Goal: Information Seeking & Learning: Learn about a topic

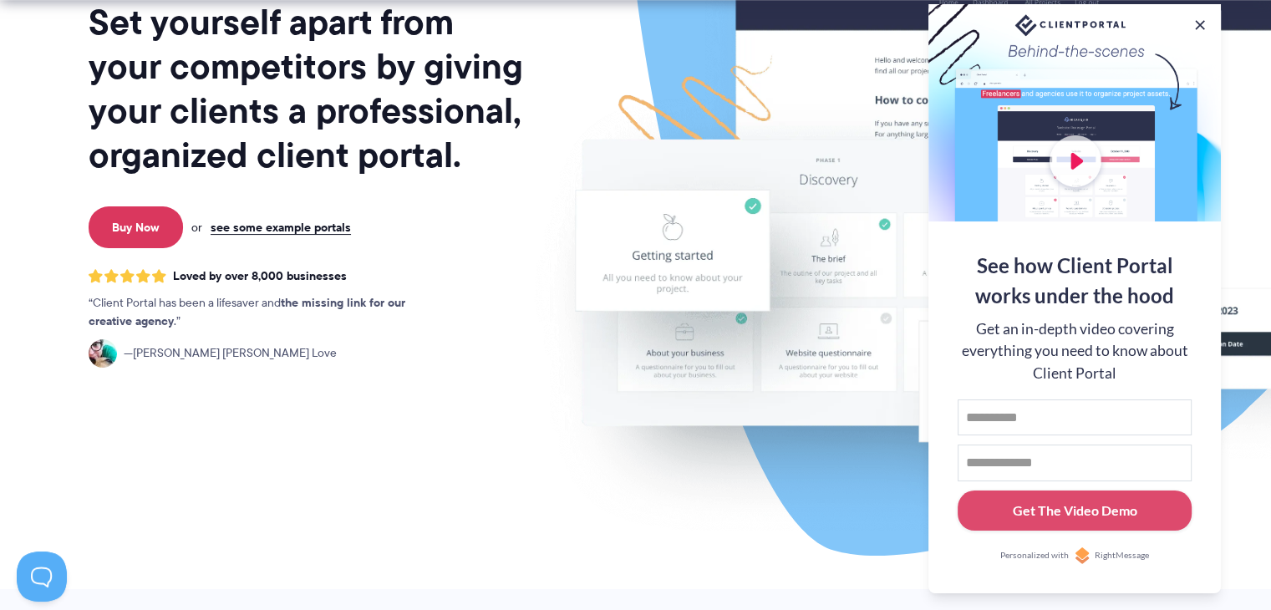
scroll to position [278, 0]
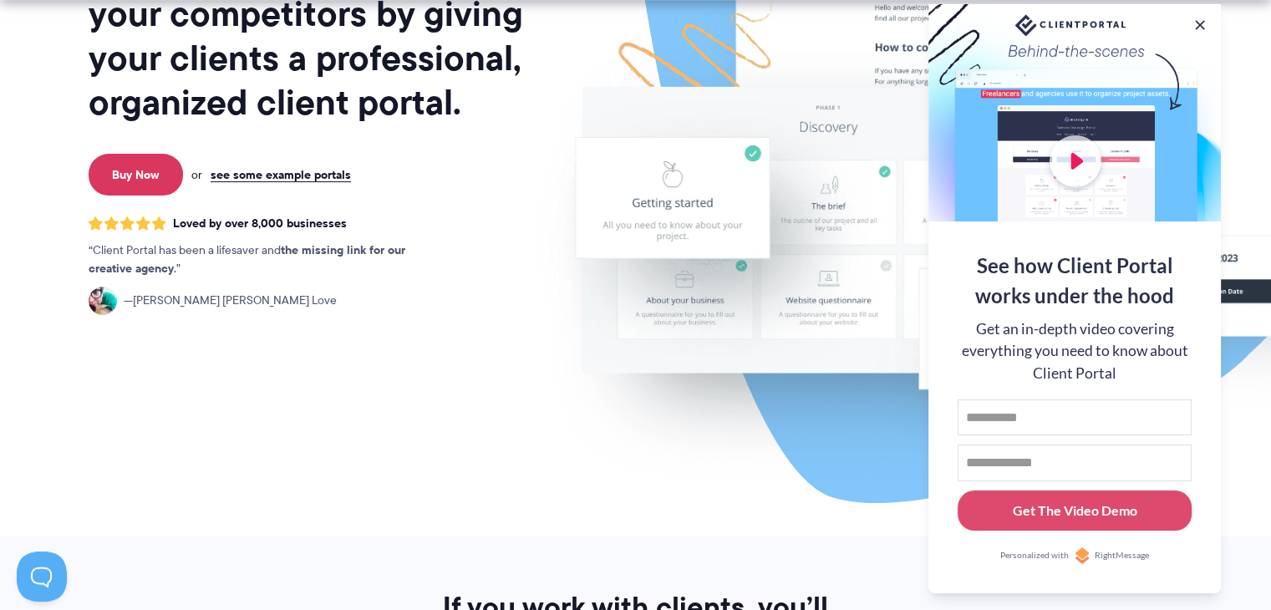
click at [1212, 23] on div at bounding box center [1074, 112] width 292 height 217
click at [1193, 16] on button at bounding box center [1200, 25] width 20 height 20
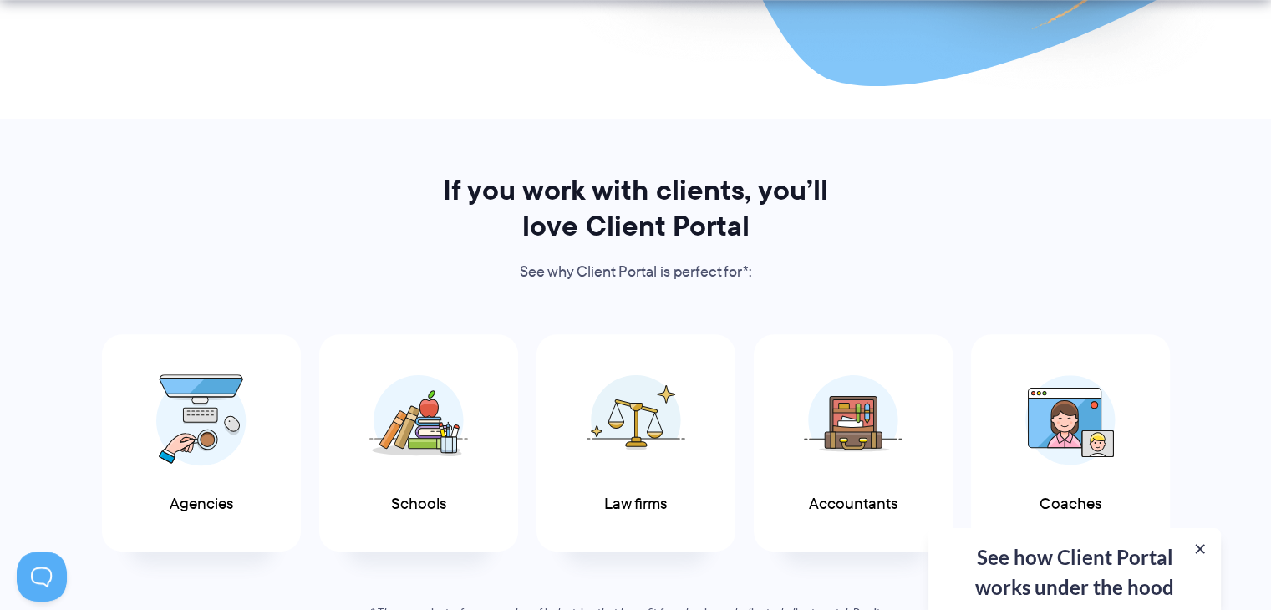
scroll to position [696, 0]
click at [1199, 548] on button at bounding box center [1200, 549] width 20 height 20
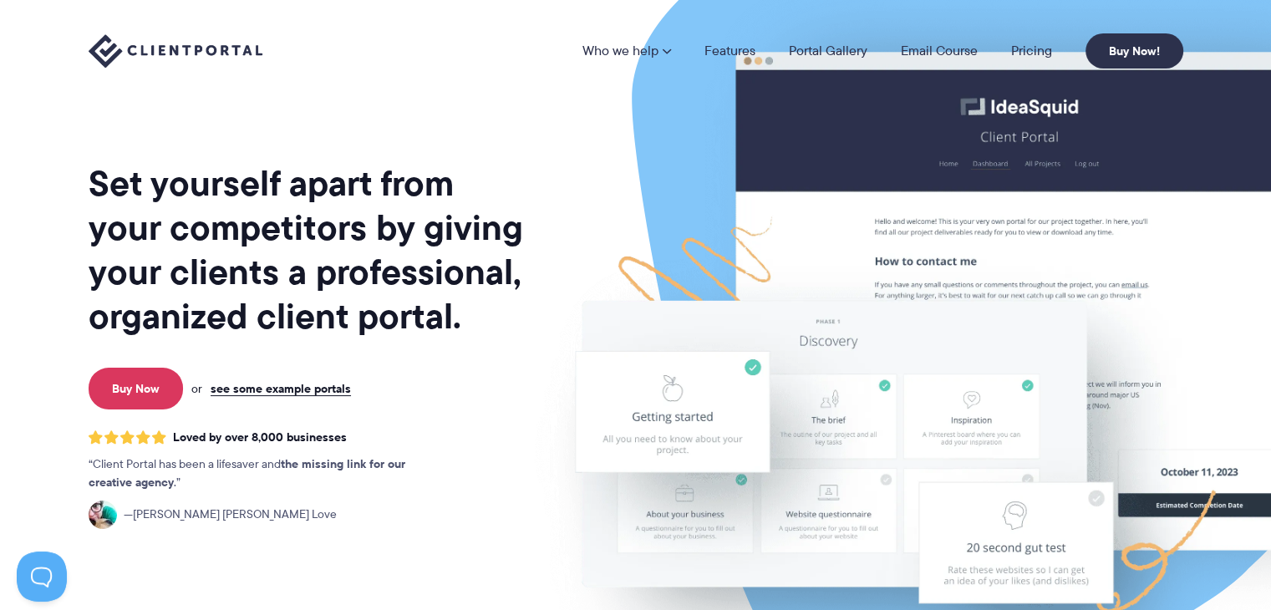
scroll to position [0, 0]
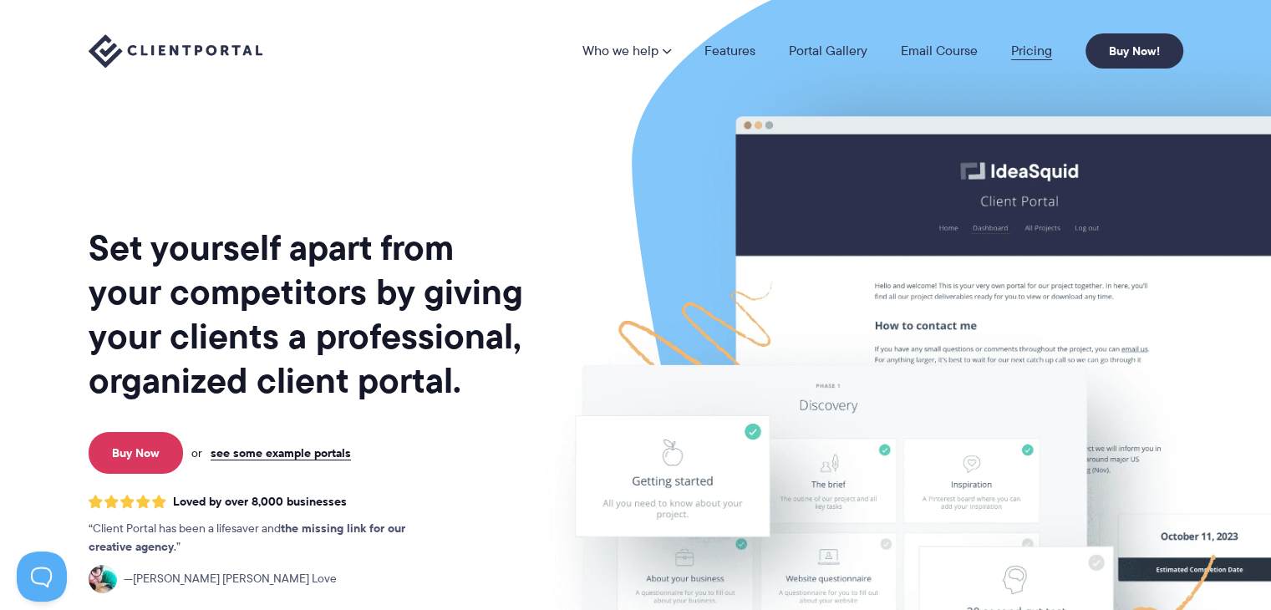
click at [1036, 48] on link "Pricing" at bounding box center [1031, 50] width 41 height 13
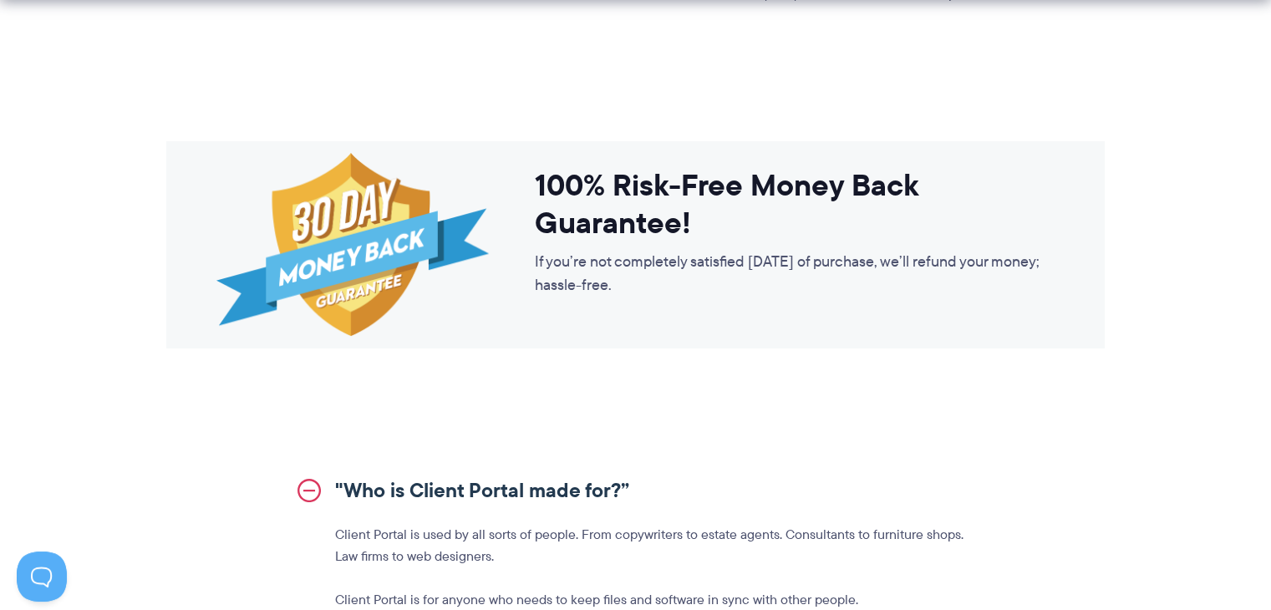
scroll to position [1810, 0]
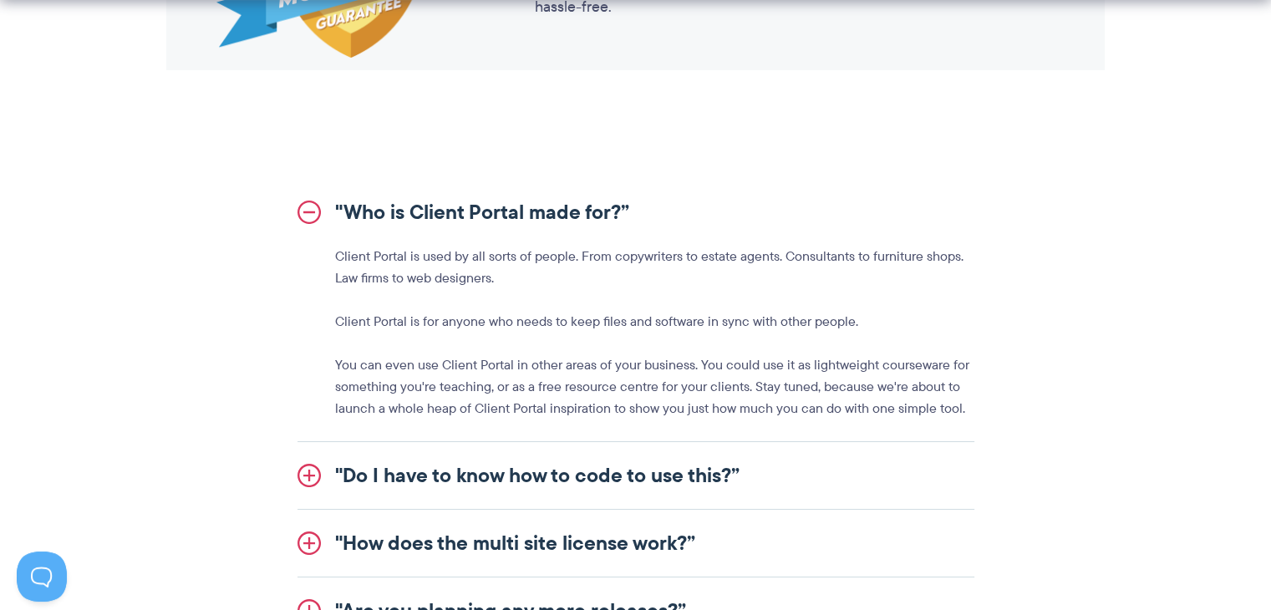
click at [751, 465] on link ""Do I have to know how to code to use this?”" at bounding box center [636, 475] width 677 height 67
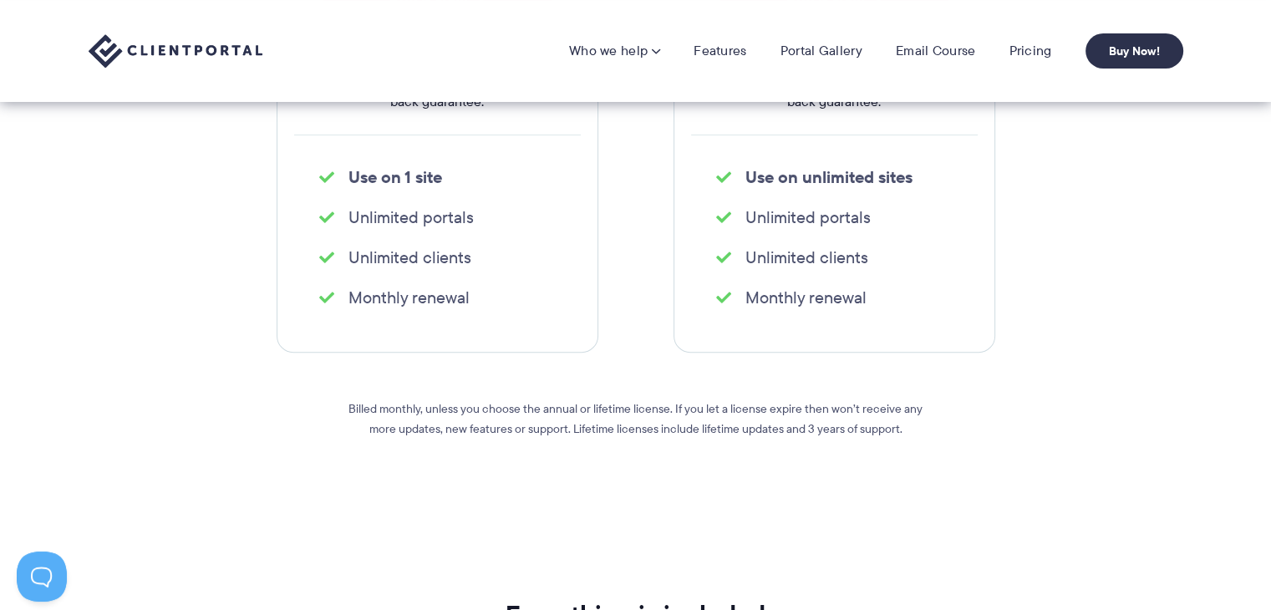
scroll to position [0, 0]
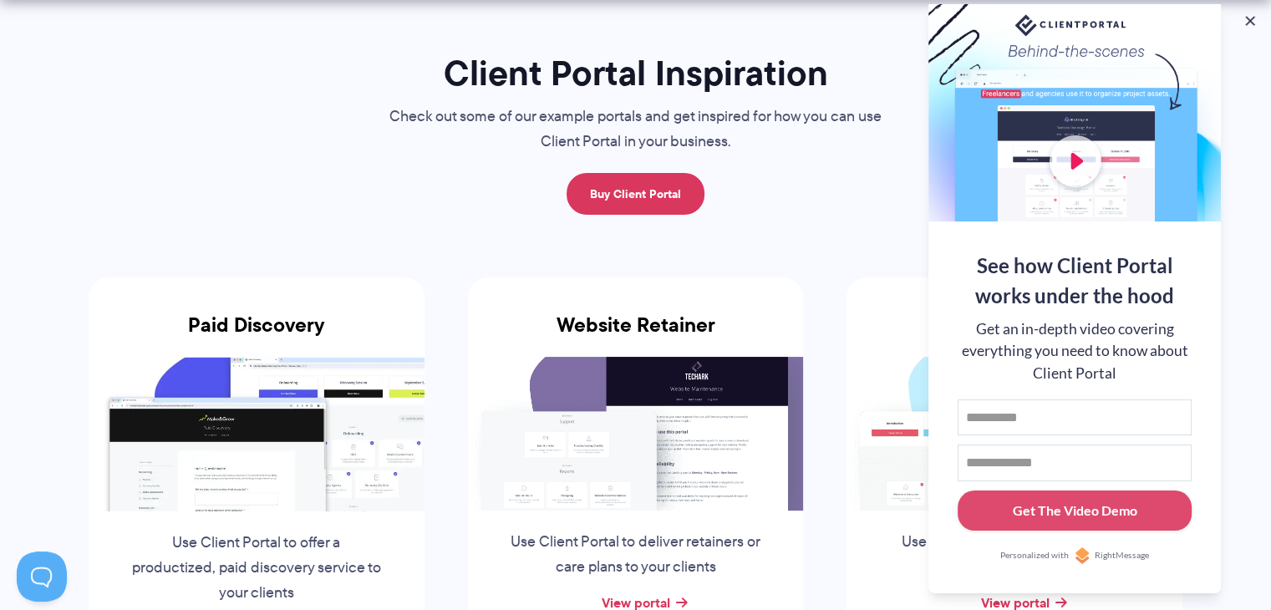
scroll to position [139, 0]
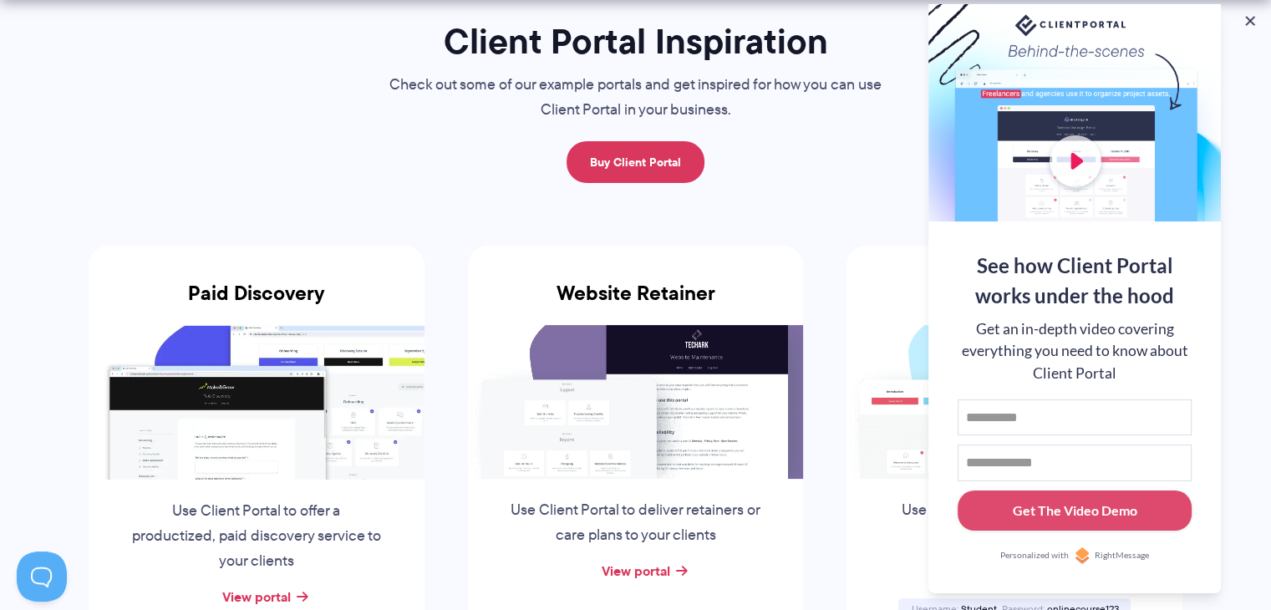
click at [1248, 18] on button at bounding box center [1250, 21] width 17 height 17
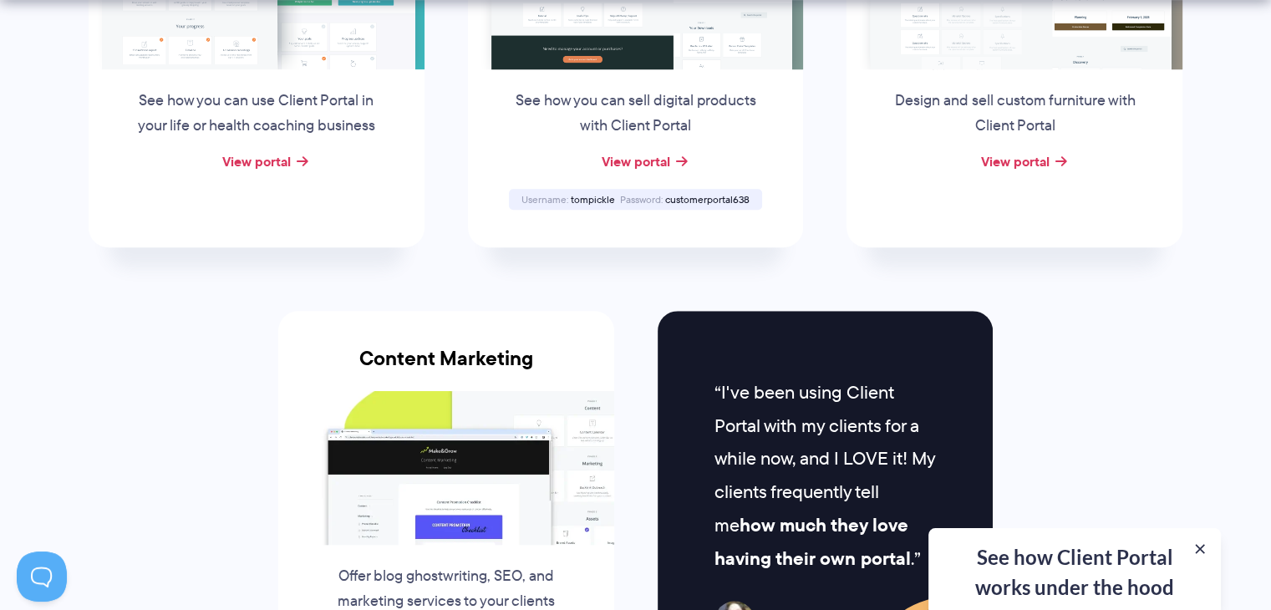
scroll to position [1532, 0]
